Goal: Information Seeking & Learning: Learn about a topic

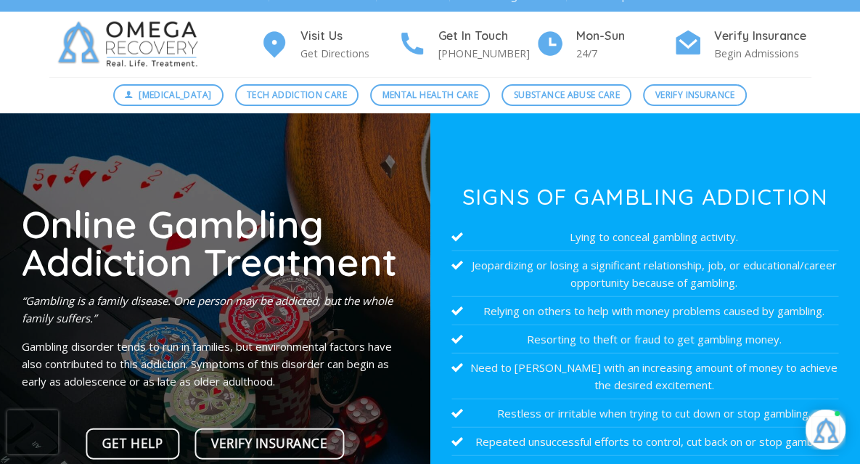
scroll to position [22, 0]
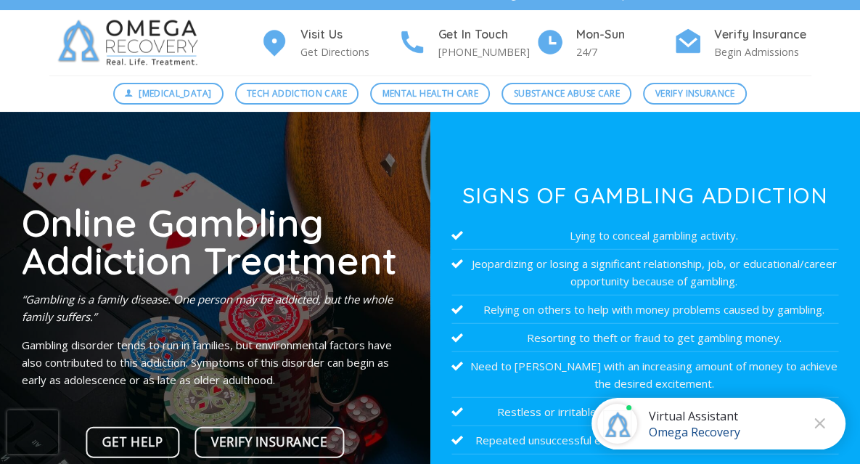
click at [771, 354] on li "Need to gamble with an increasing amount of money to achieve the desired excite…" at bounding box center [645, 375] width 387 height 46
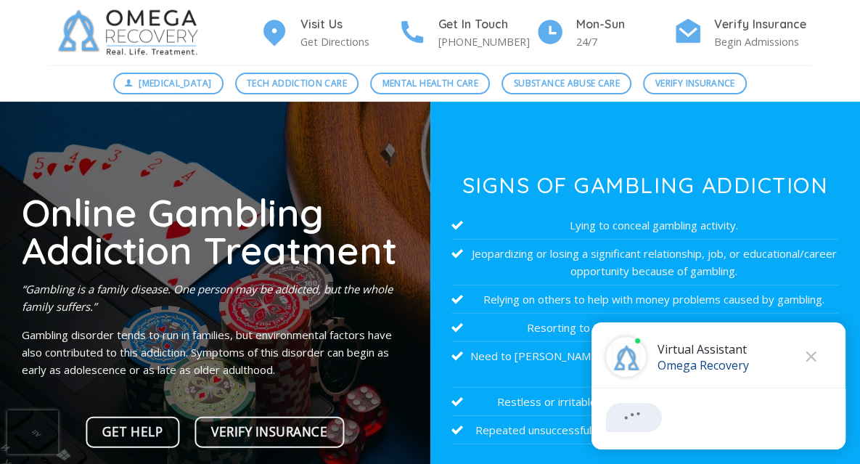
scroll to position [32, 0]
click at [779, 338] on div "Virtual Assistant Omega Recovery" at bounding box center [719, 385] width 254 height 127
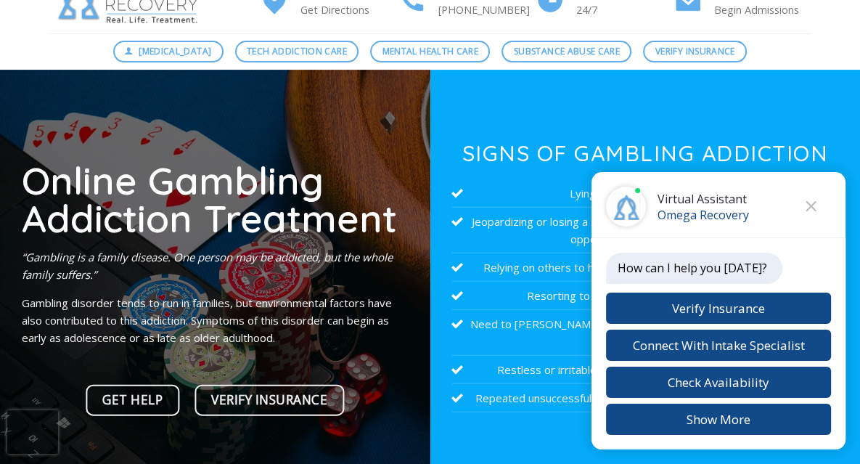
scroll to position [65, 0]
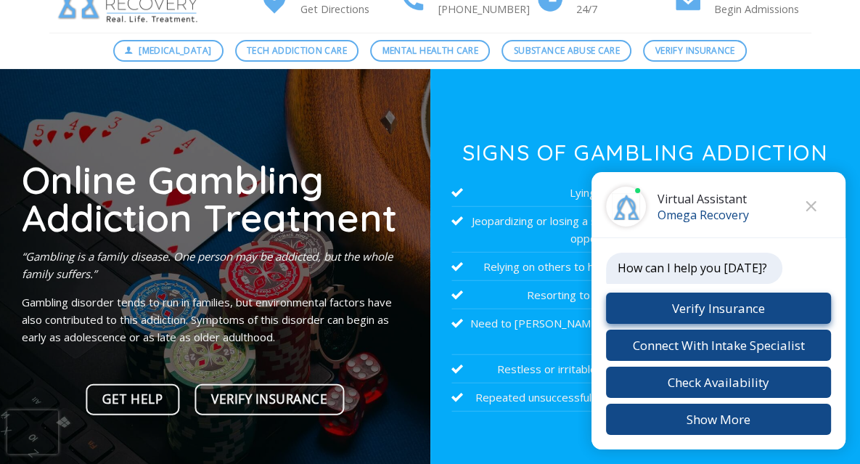
click at [709, 304] on button "Verify Insurance" at bounding box center [718, 308] width 225 height 31
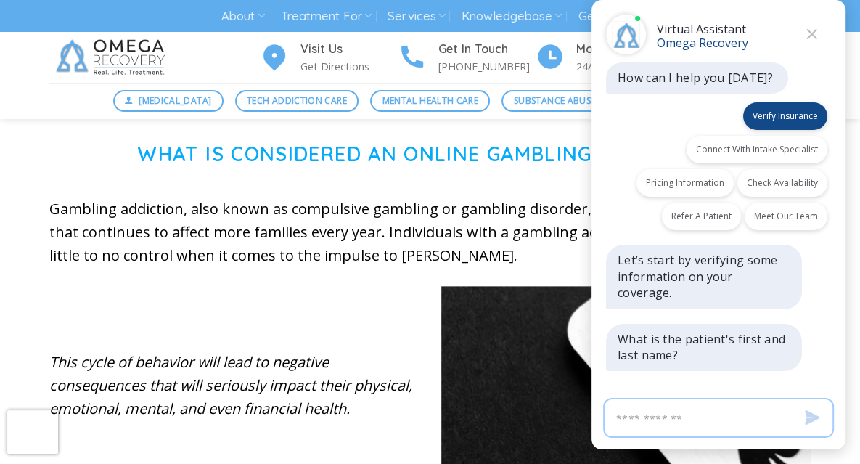
scroll to position [14, 0]
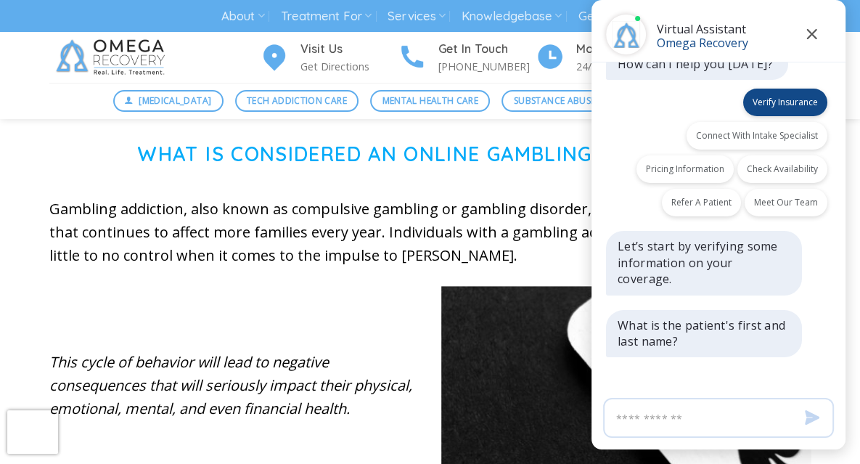
click at [810, 33] on icon "Close" at bounding box center [812, 34] width 10 height 10
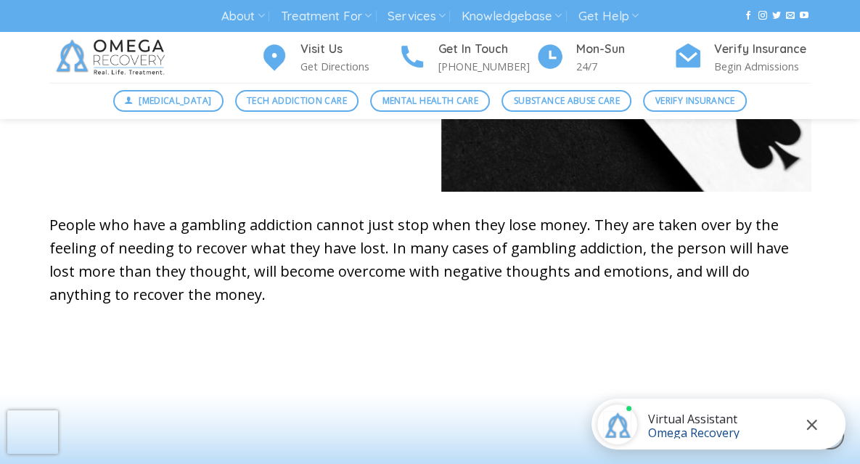
scroll to position [799, 0]
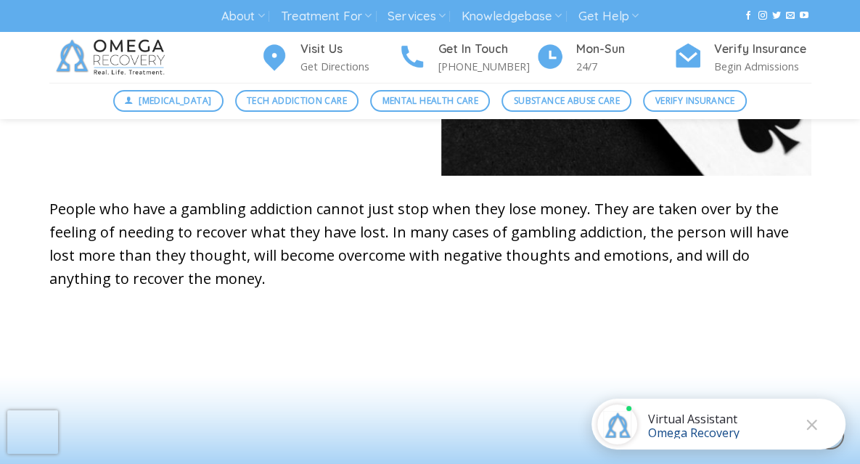
click at [794, 363] on div at bounding box center [430, 73] width 860 height 604
click at [812, 425] on icon "Close" at bounding box center [812, 425] width 10 height 10
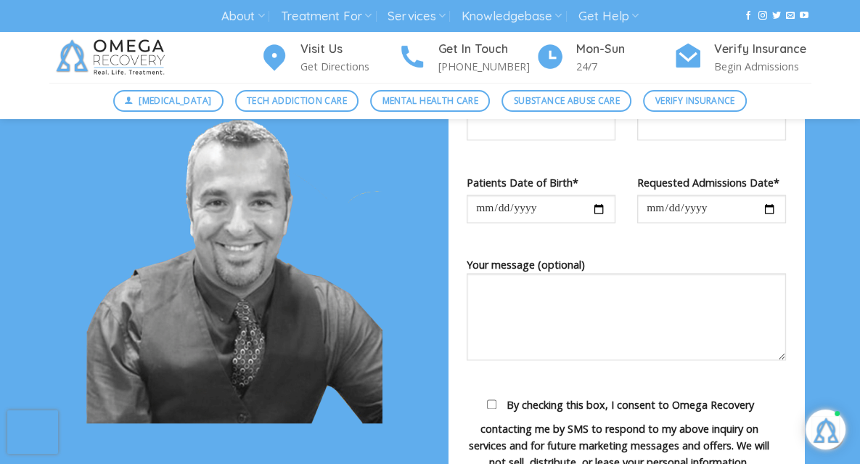
scroll to position [1605, 0]
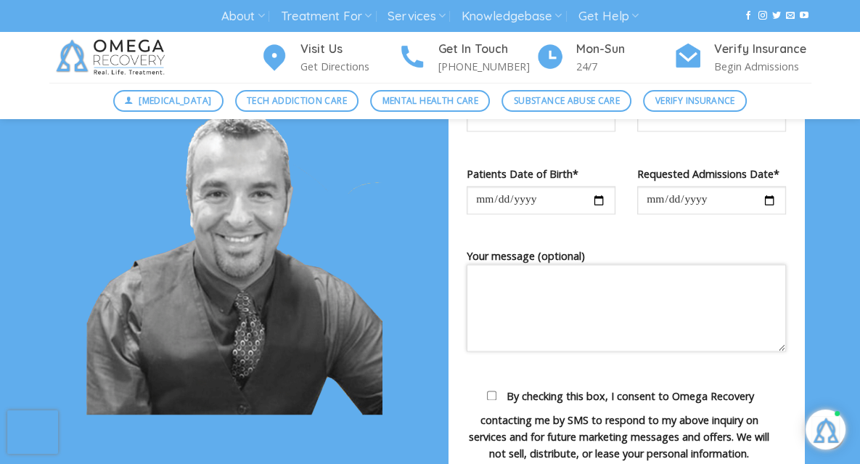
click at [775, 351] on textarea "Your message (optional)" at bounding box center [626, 307] width 319 height 87
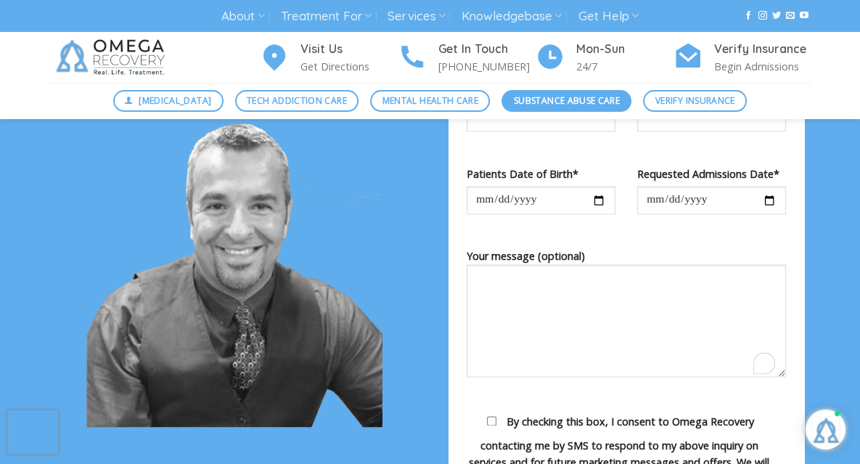
click at [530, 100] on span "Substance Abuse Care" at bounding box center [567, 101] width 106 height 14
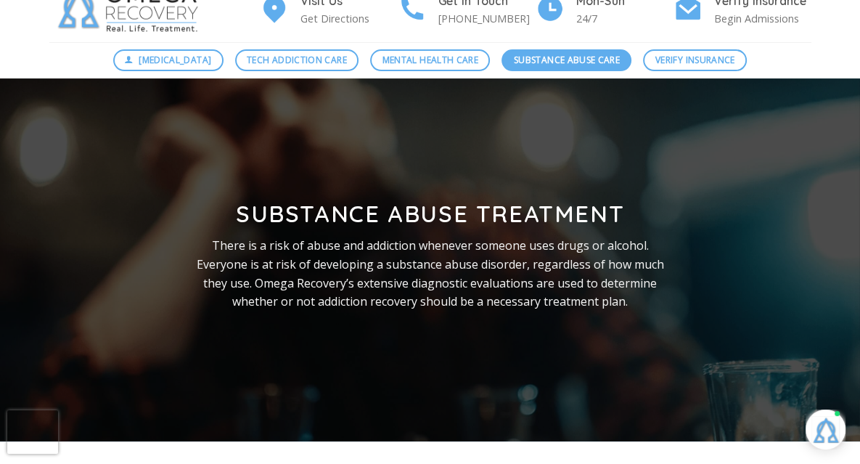
scroll to position [61, 0]
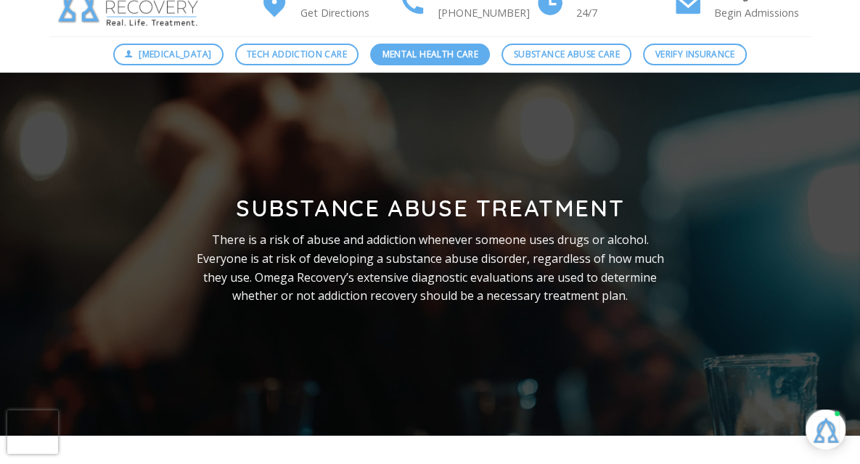
click at [413, 53] on span "Mental Health Care" at bounding box center [431, 54] width 96 height 14
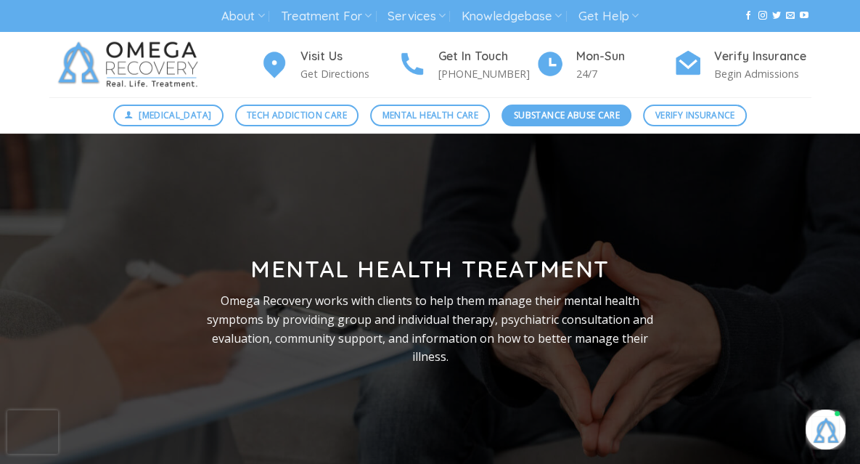
click at [553, 111] on span "Substance Abuse Care" at bounding box center [567, 115] width 106 height 14
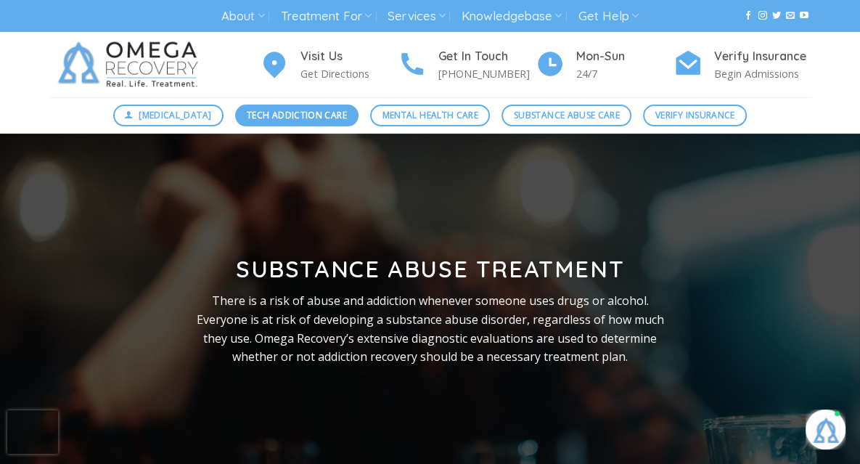
click at [282, 122] on span "Tech Addiction Care" at bounding box center [297, 115] width 100 height 14
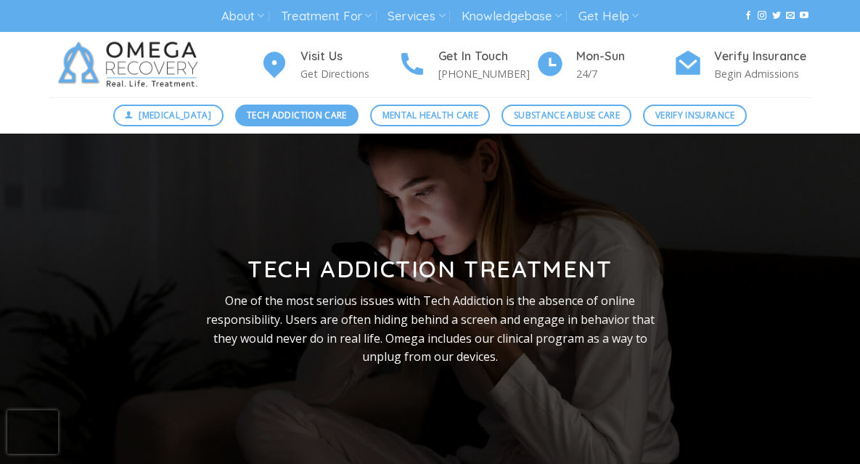
click at [282, 122] on span "Tech Addiction Care" at bounding box center [297, 115] width 100 height 14
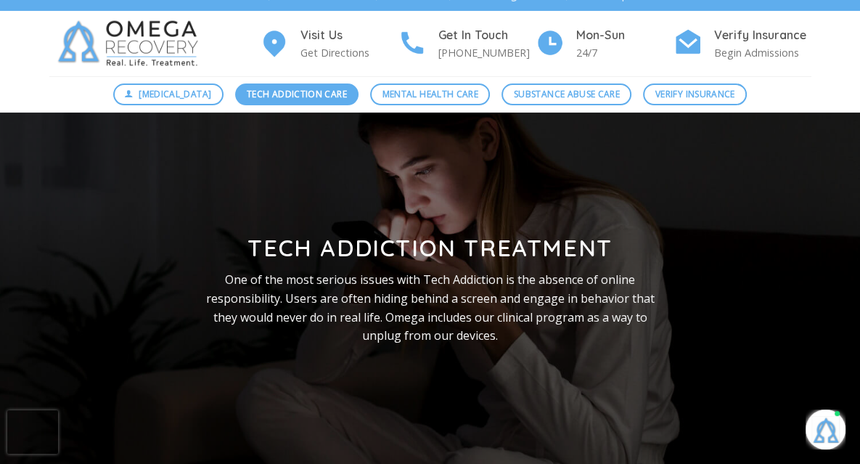
scroll to position [33, 0]
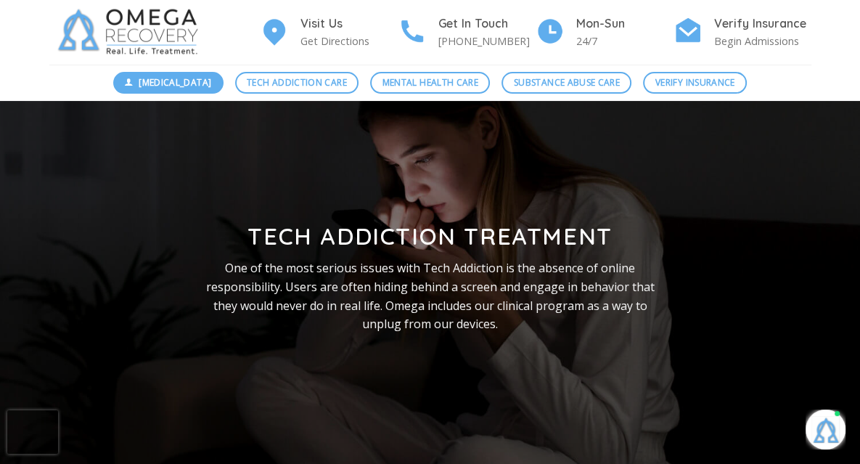
click at [170, 86] on span "[MEDICAL_DATA]" at bounding box center [175, 83] width 73 height 14
